Goal: Find specific page/section: Find specific page/section

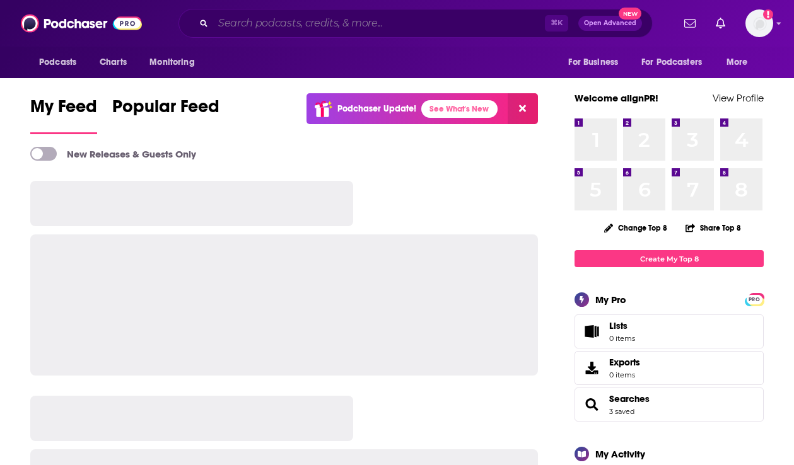
click at [276, 23] on input "Search podcasts, credits, & more..." at bounding box center [379, 23] width 332 height 20
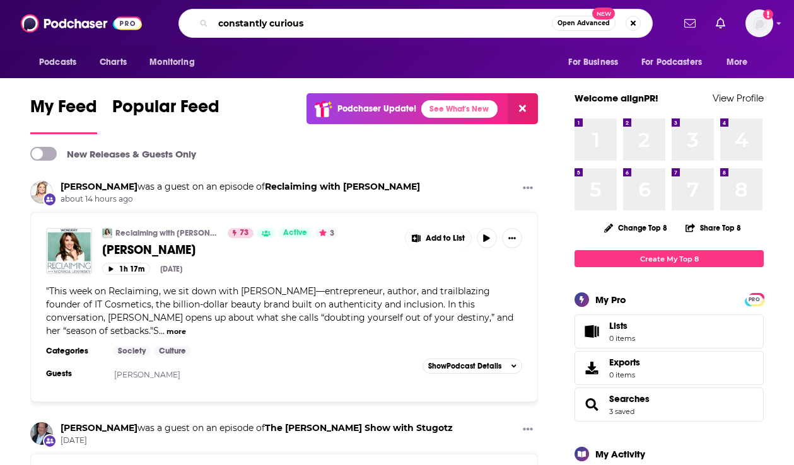
type input "constantly curious"
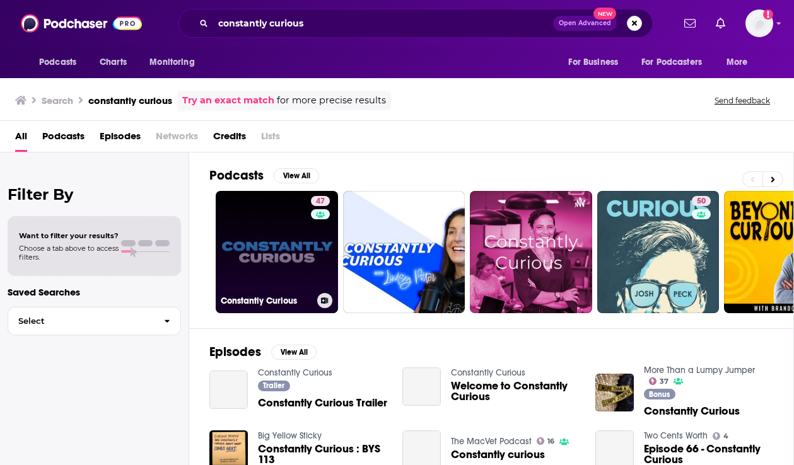
click at [296, 247] on link "47 Constantly Curious" at bounding box center [277, 252] width 122 height 122
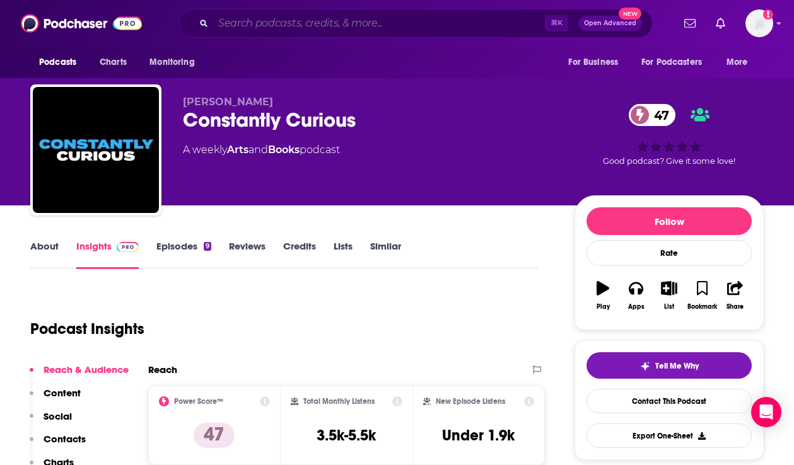
click at [258, 20] on input "Search podcasts, credits, & more..." at bounding box center [379, 23] width 332 height 20
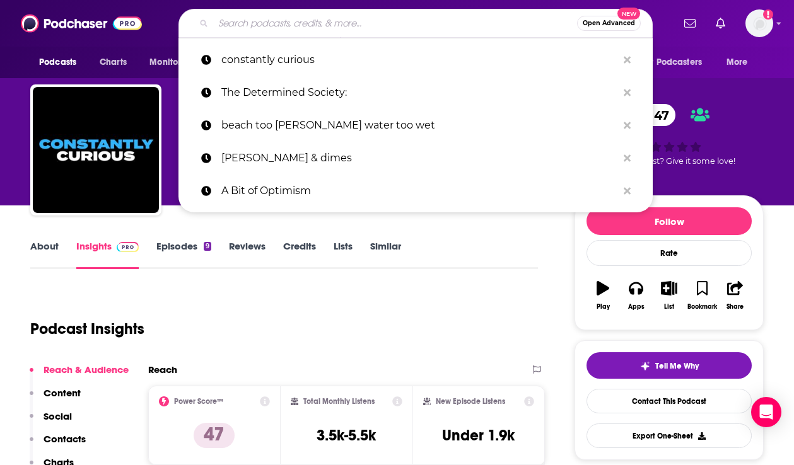
paste input "You Are What You Read Podcast"
type input "You Are What You Read Podcast"
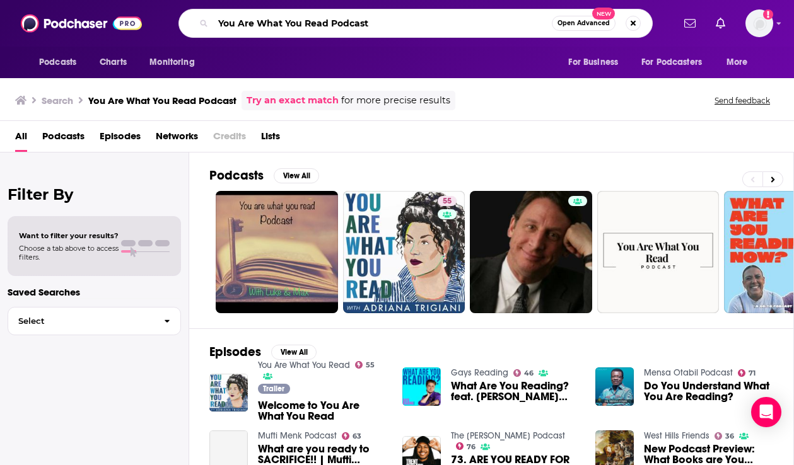
drag, startPoint x: 385, startPoint y: 19, endPoint x: 349, endPoint y: 18, distance: 36.6
click at [349, 18] on input "You Are What You Read Podcast" at bounding box center [382, 23] width 339 height 20
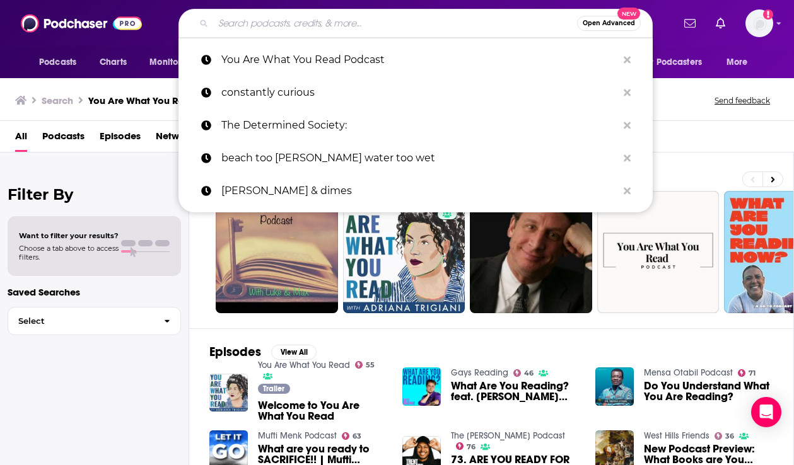
paste input "You Are What You Read Podcast"
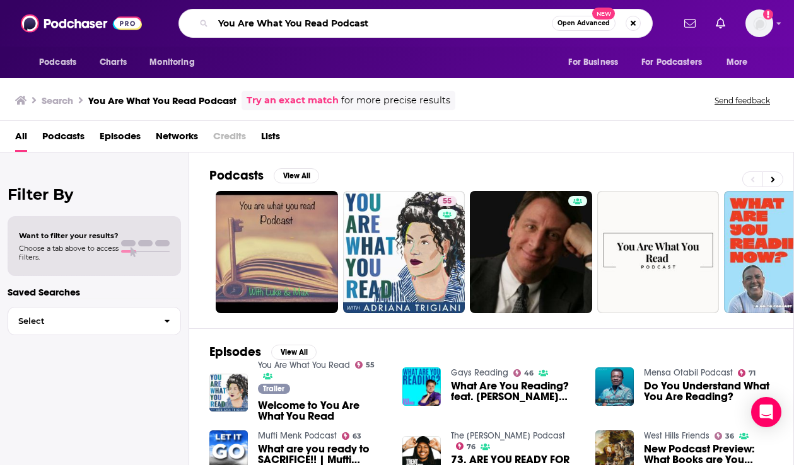
drag, startPoint x: 369, startPoint y: 23, endPoint x: 334, endPoint y: 23, distance: 35.3
click at [334, 23] on input "You Are What You Read Podcast" at bounding box center [382, 23] width 339 height 20
type input "You Are What You Read"
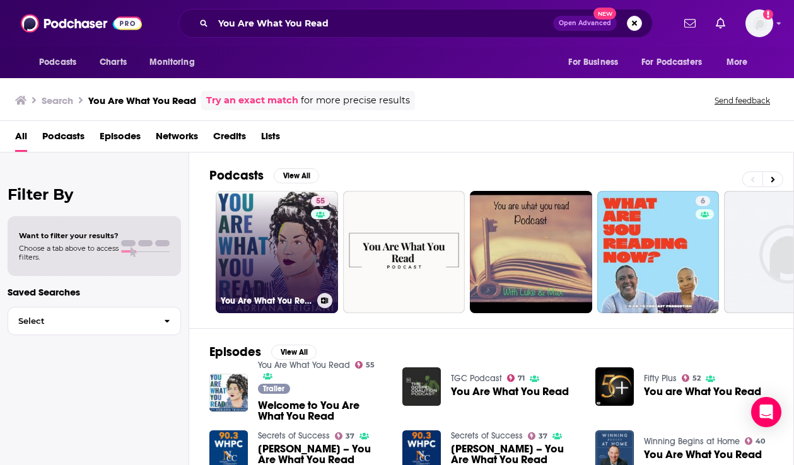
click at [290, 240] on link "55 You Are What You Read" at bounding box center [277, 252] width 122 height 122
